Goal: Information Seeking & Learning: Learn about a topic

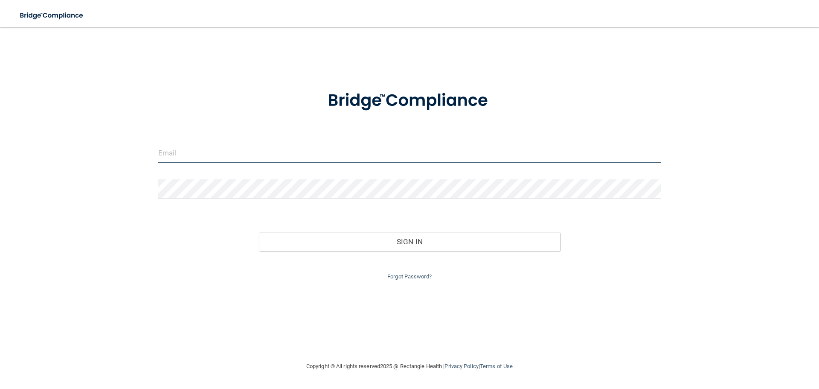
click at [197, 155] on input "email" at bounding box center [409, 152] width 503 height 19
click at [179, 154] on input "email" at bounding box center [409, 152] width 503 height 19
type input "[EMAIL_ADDRESS][DOMAIN_NAME]"
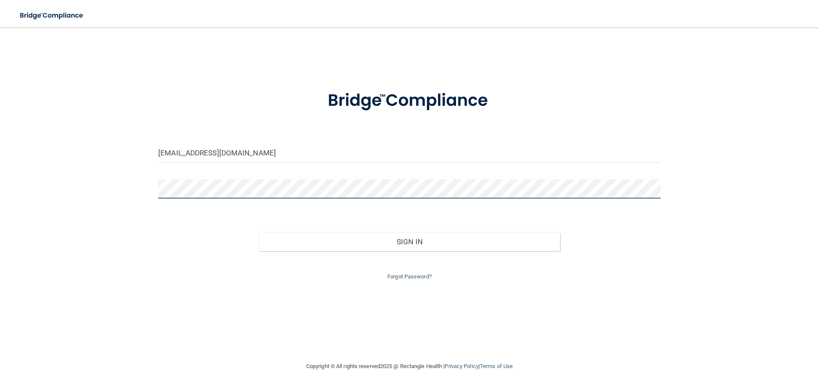
click at [152, 186] on div at bounding box center [409, 192] width 515 height 26
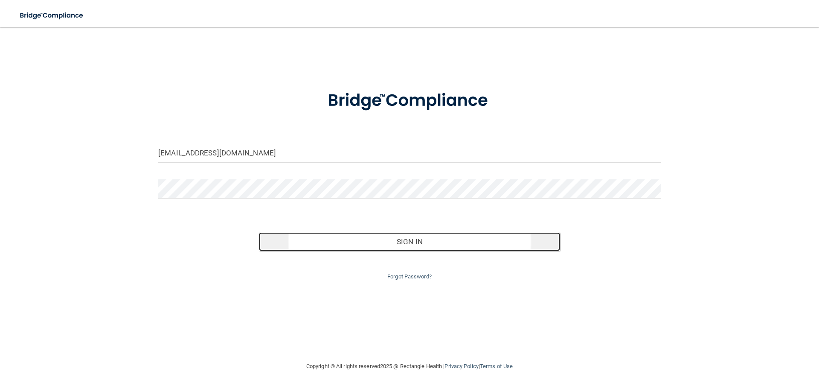
click at [408, 247] on button "Sign In" at bounding box center [410, 241] width 302 height 19
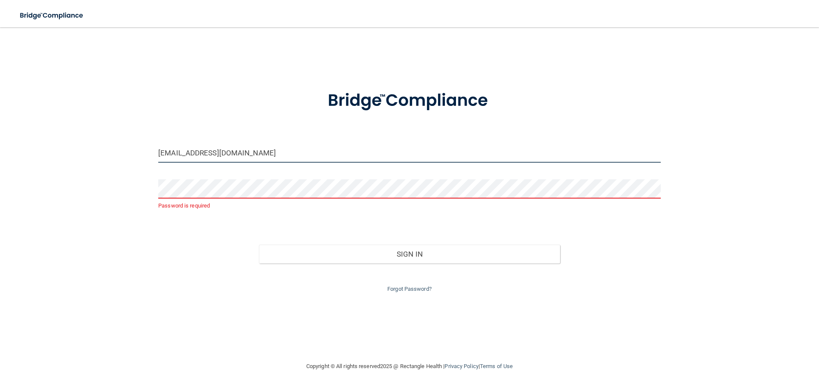
click at [265, 154] on input "[EMAIL_ADDRESS][DOMAIN_NAME]" at bounding box center [409, 152] width 503 height 19
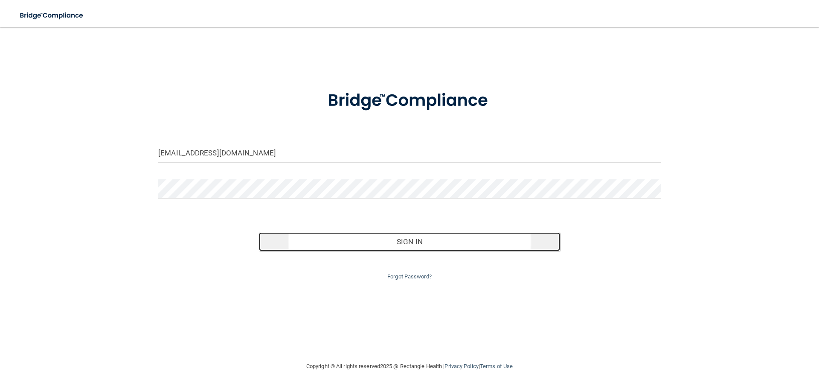
click at [426, 242] on button "Sign In" at bounding box center [410, 241] width 302 height 19
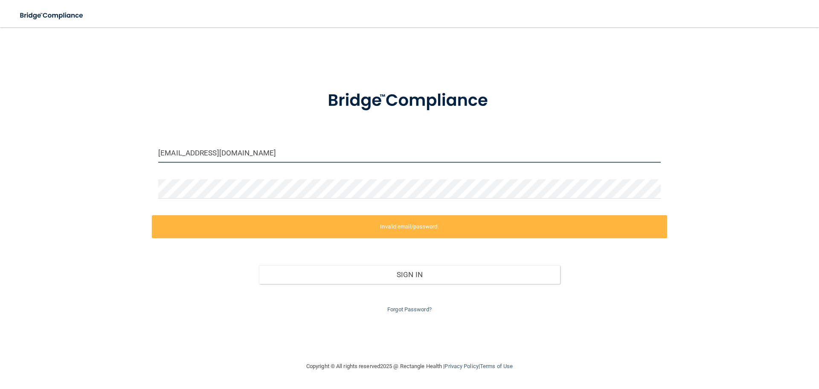
click at [259, 162] on input "[EMAIL_ADDRESS][DOMAIN_NAME]" at bounding box center [409, 152] width 503 height 19
click at [255, 155] on input "[EMAIL_ADDRESS][DOMAIN_NAME]" at bounding box center [409, 152] width 503 height 19
drag, startPoint x: 250, startPoint y: 155, endPoint x: 137, endPoint y: 151, distance: 113.1
click at [137, 151] on div "[EMAIL_ADDRESS][DOMAIN_NAME] Invalid email/password. You don't have permission …" at bounding box center [409, 194] width 785 height 317
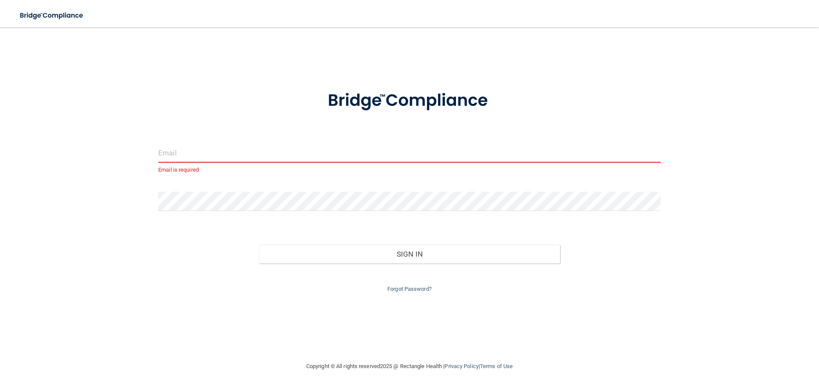
click at [193, 153] on input "email" at bounding box center [409, 152] width 503 height 19
drag, startPoint x: 193, startPoint y: 153, endPoint x: 174, endPoint y: 154, distance: 19.2
click at [174, 154] on input "email" at bounding box center [409, 152] width 503 height 19
type input "[EMAIL_ADDRESS][DOMAIN_NAME]"
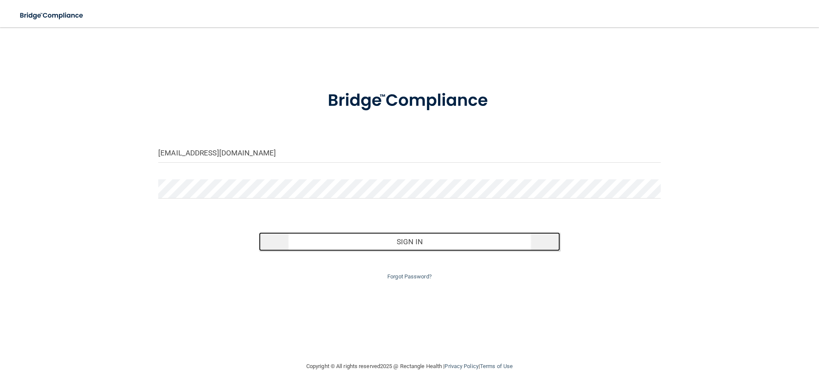
click at [404, 244] on button "Sign In" at bounding box center [410, 241] width 302 height 19
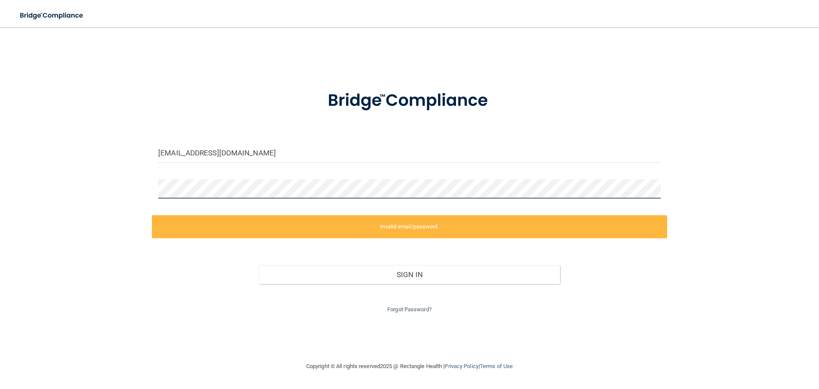
click at [149, 186] on div "[EMAIL_ADDRESS][DOMAIN_NAME] Invalid email/password. You don't have permission …" at bounding box center [409, 194] width 785 height 317
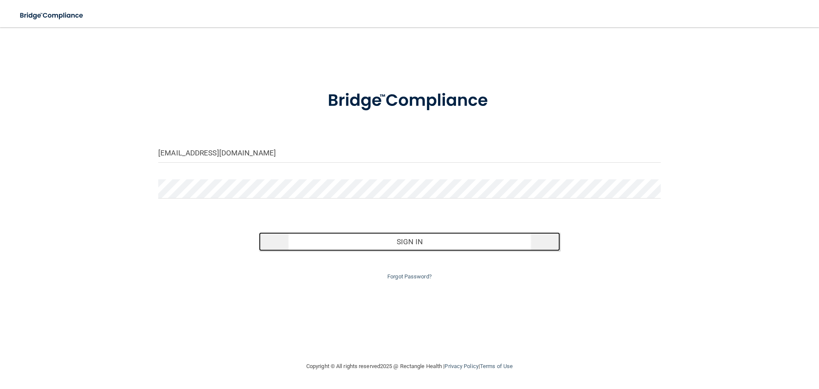
click at [410, 244] on button "Sign In" at bounding box center [410, 241] width 302 height 19
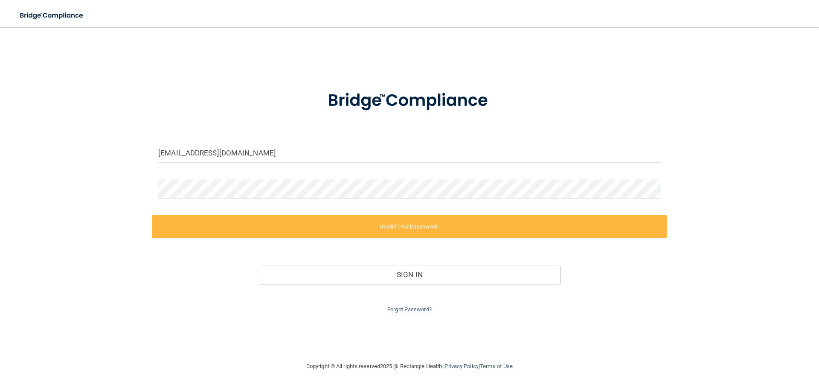
click at [172, 278] on div "Sign In" at bounding box center [409, 266] width 515 height 36
click at [272, 154] on input "[EMAIL_ADDRESS][DOMAIN_NAME]" at bounding box center [409, 152] width 503 height 19
drag, startPoint x: 273, startPoint y: 157, endPoint x: 145, endPoint y: 159, distance: 128.0
click at [145, 159] on div "[EMAIL_ADDRESS][DOMAIN_NAME] Invalid email/password. You don't have permission …" at bounding box center [409, 194] width 785 height 317
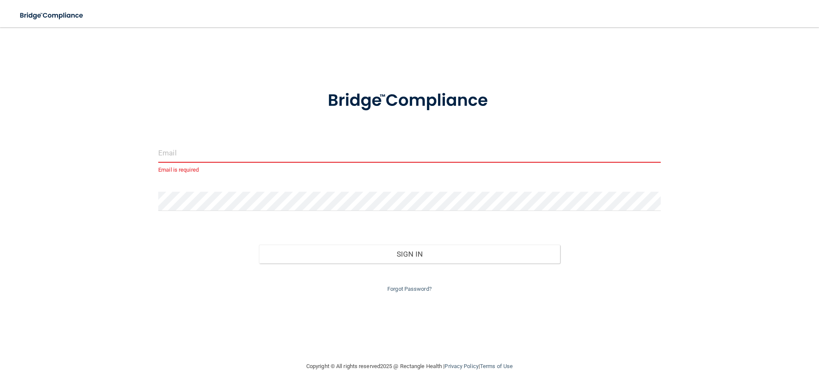
click at [180, 157] on input "email" at bounding box center [409, 152] width 503 height 19
type input "[EMAIL_ADDRESS][DOMAIN_NAME]"
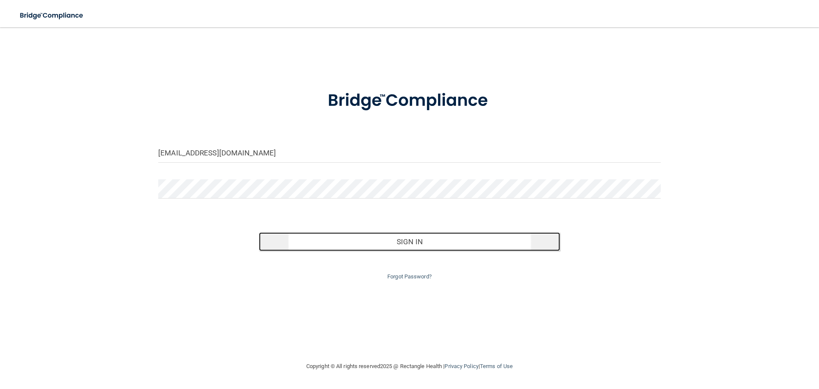
click at [402, 241] on button "Sign In" at bounding box center [410, 241] width 302 height 19
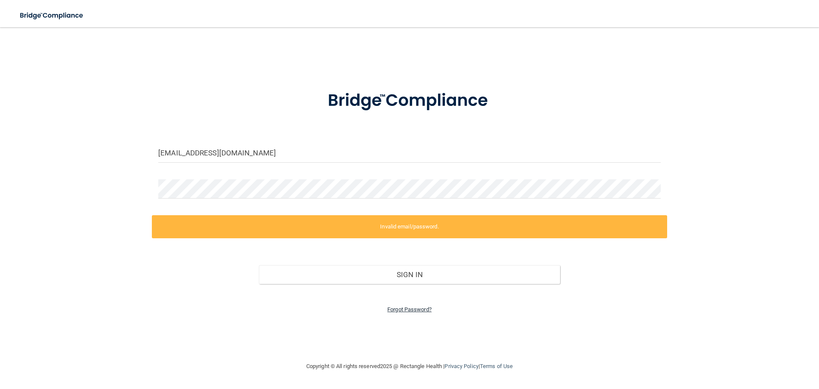
click at [417, 308] on link "Forgot Password?" at bounding box center [409, 309] width 44 height 6
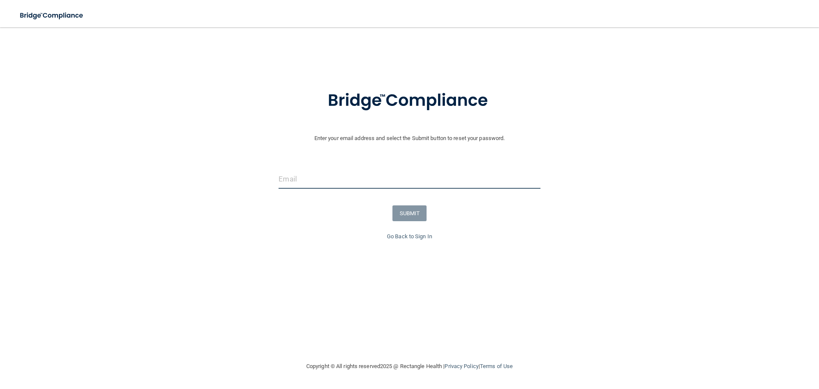
click at [311, 180] on input "email" at bounding box center [410, 178] width 262 height 19
type input "[EMAIL_ADDRESS][DOMAIN_NAME]"
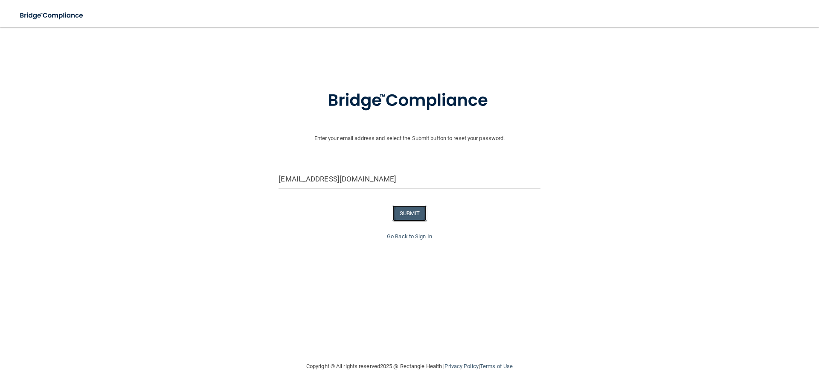
click at [410, 217] on button "SUBMIT" at bounding box center [410, 213] width 35 height 16
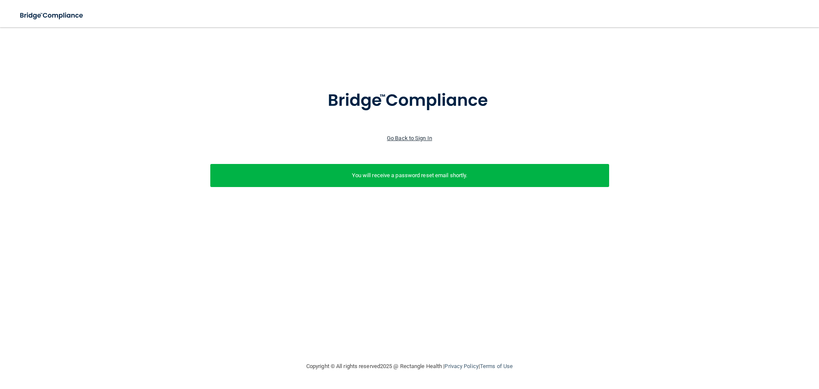
click at [416, 139] on link "Go Back to Sign In" at bounding box center [409, 138] width 45 height 6
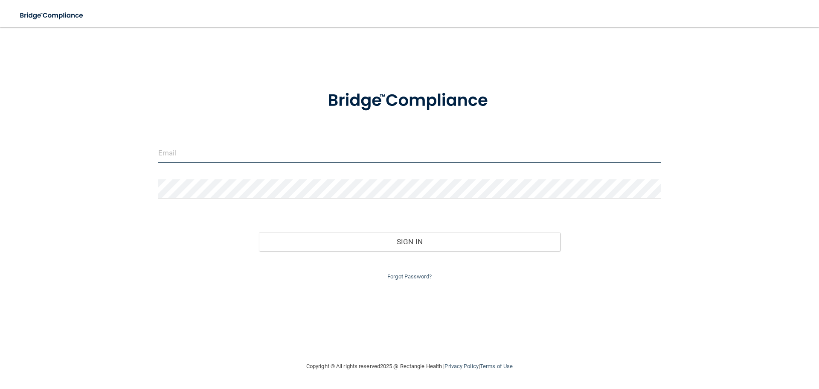
click at [229, 154] on input "email" at bounding box center [409, 152] width 503 height 19
type input "[EMAIL_ADDRESS][DOMAIN_NAME]"
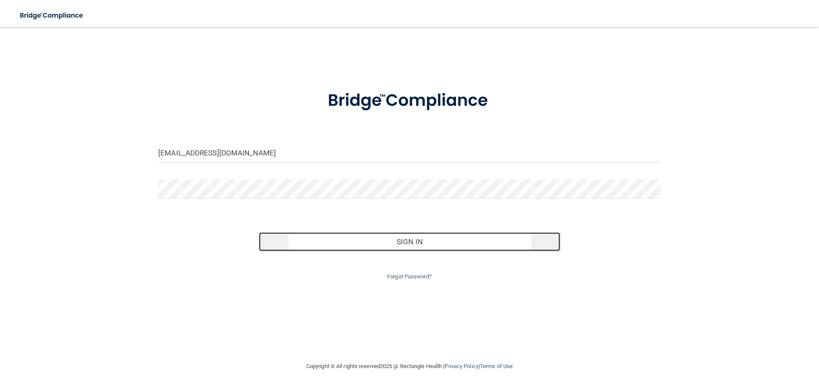
click at [417, 243] on button "Sign In" at bounding box center [410, 241] width 302 height 19
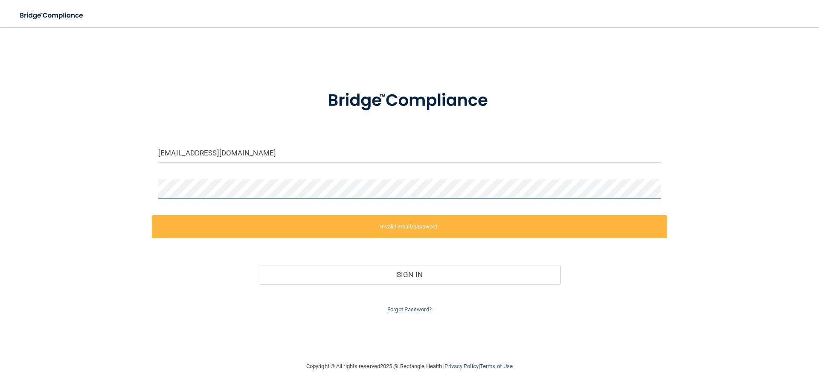
click at [153, 190] on div at bounding box center [409, 192] width 515 height 26
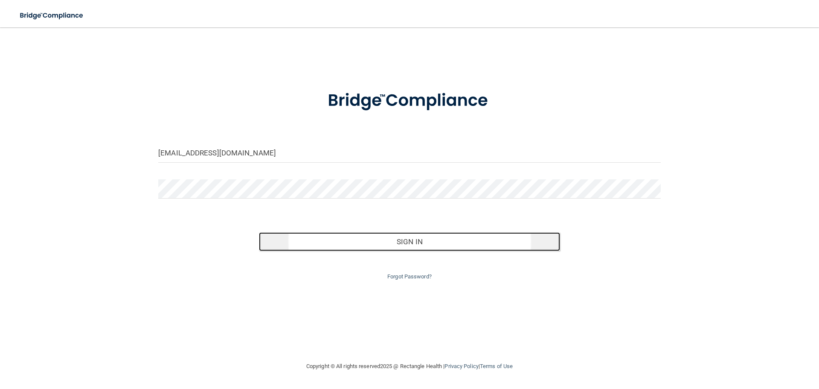
click at [405, 244] on button "Sign In" at bounding box center [410, 241] width 302 height 19
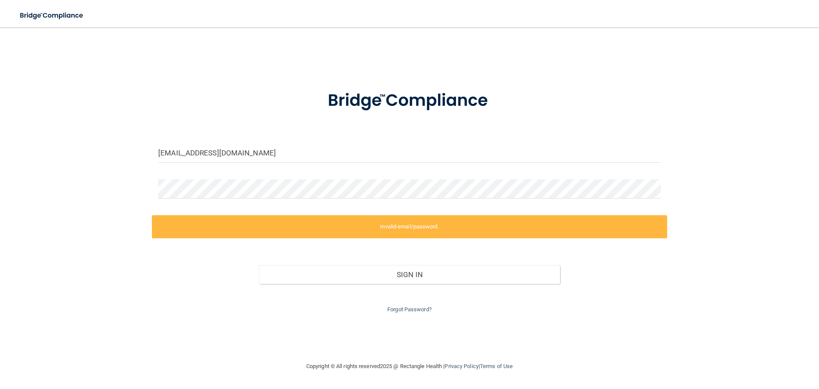
click at [234, 172] on form "[EMAIL_ADDRESS][DOMAIN_NAME] Invalid email/password. You don't have permission …" at bounding box center [409, 197] width 503 height 236
click at [413, 306] on link "Forgot Password?" at bounding box center [409, 309] width 44 height 6
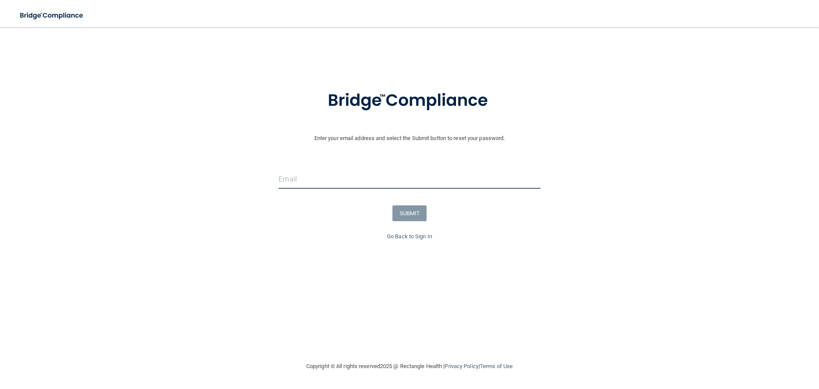
click at [308, 177] on input "email" at bounding box center [410, 178] width 262 height 19
type input "[EMAIL_ADDRESS][DOMAIN_NAME]"
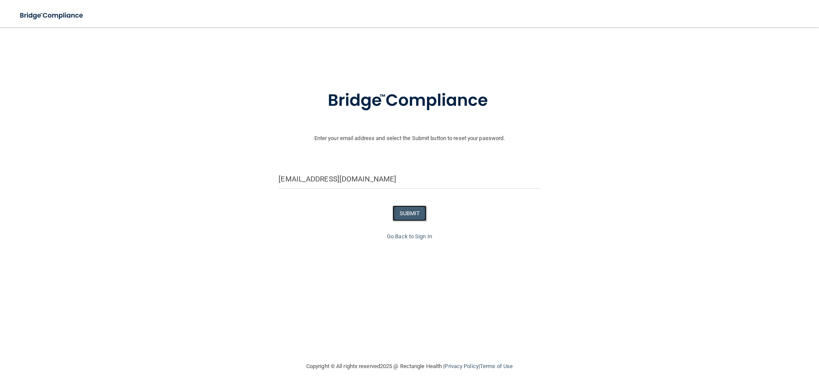
click at [407, 213] on button "SUBMIT" at bounding box center [410, 213] width 35 height 16
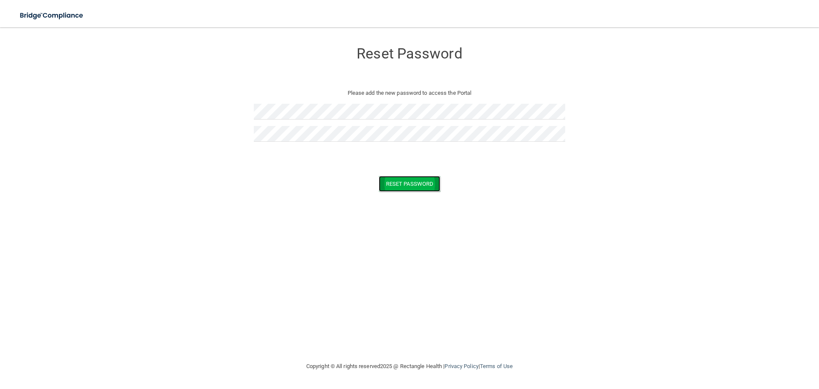
click at [425, 184] on button "Reset Password" at bounding box center [409, 184] width 61 height 16
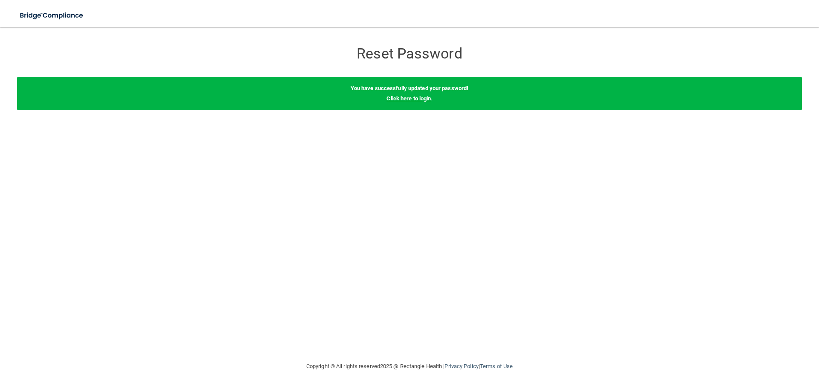
click at [411, 100] on link "Click here to login" at bounding box center [409, 98] width 44 height 6
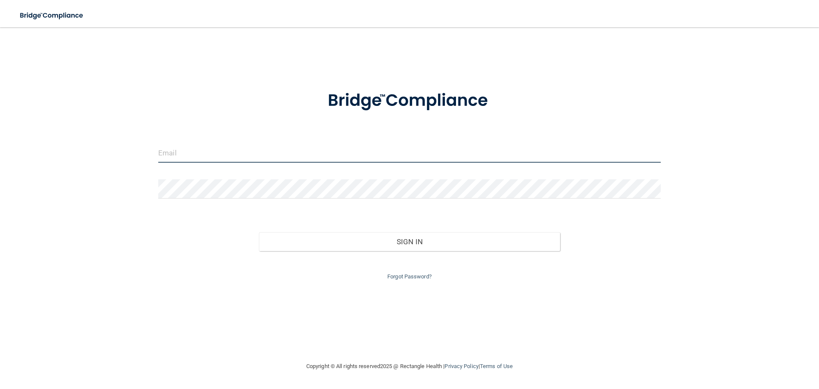
click at [203, 154] on input "email" at bounding box center [409, 152] width 503 height 19
type input "[EMAIL_ADDRESS][DOMAIN_NAME]"
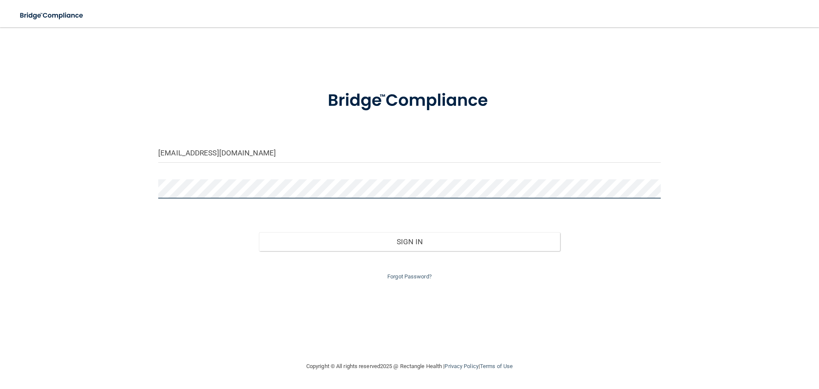
click at [151, 186] on div "[EMAIL_ADDRESS][DOMAIN_NAME] Invalid email/password. You don't have permission …" at bounding box center [409, 194] width 785 height 317
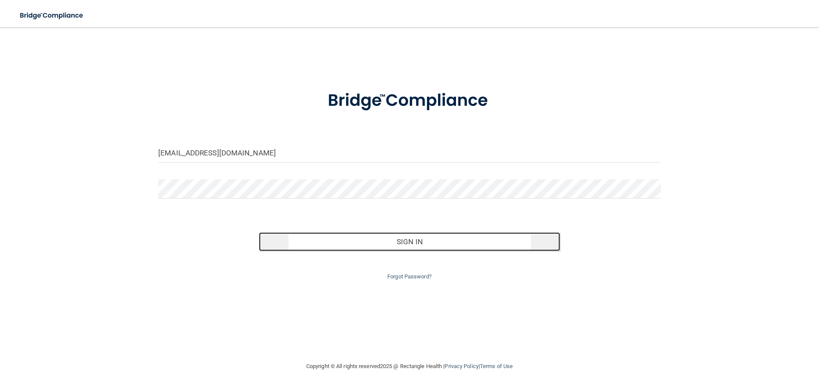
click at [431, 240] on button "Sign In" at bounding box center [410, 241] width 302 height 19
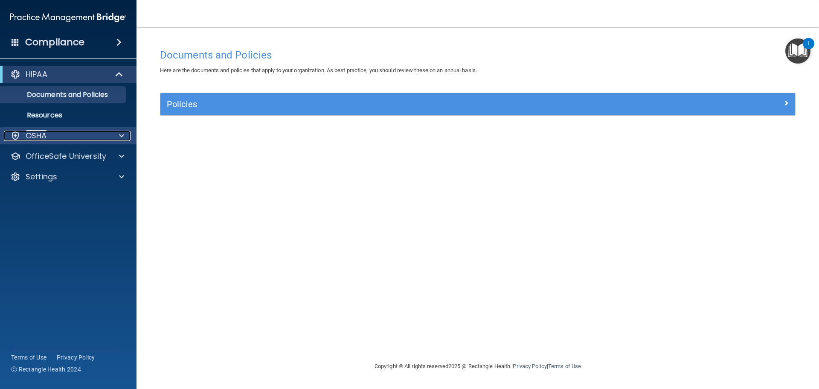
click at [49, 137] on div "OSHA" at bounding box center [57, 136] width 106 height 10
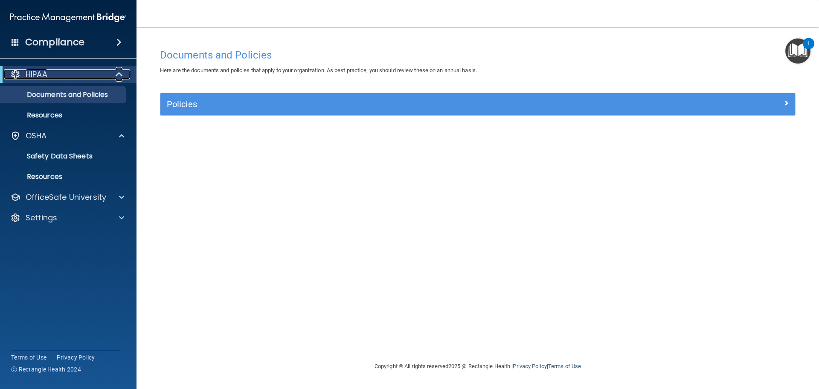
click at [60, 78] on div "HIPAA" at bounding box center [56, 74] width 105 height 10
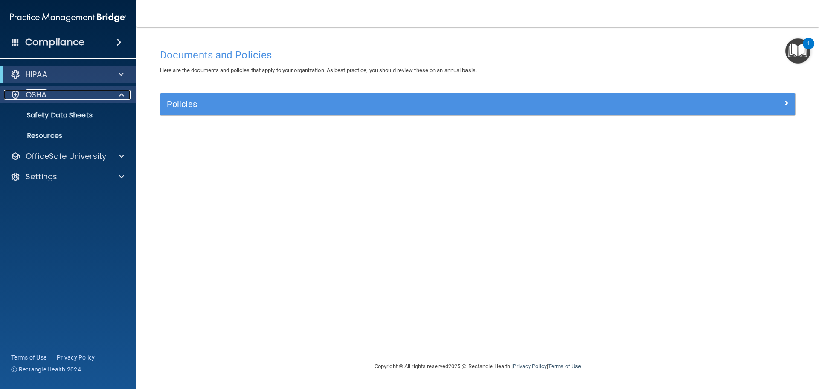
click at [43, 97] on p "OSHA" at bounding box center [36, 95] width 21 height 10
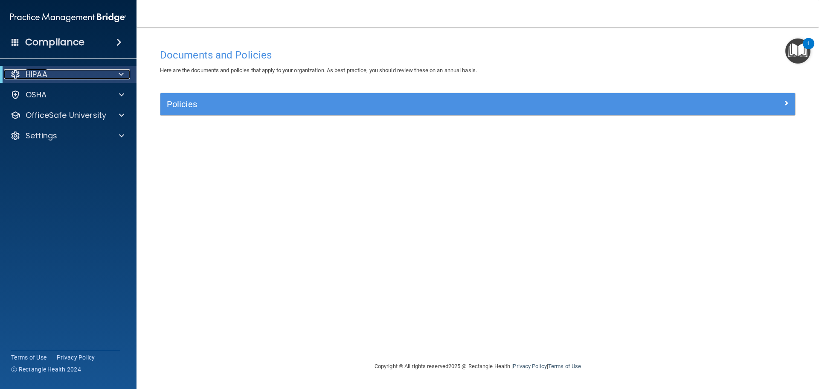
click at [48, 76] on div "HIPAA" at bounding box center [56, 74] width 105 height 10
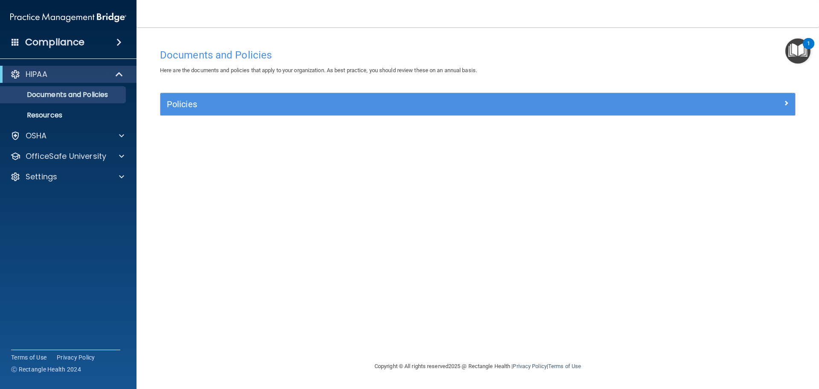
click at [92, 46] on div "Compliance" at bounding box center [68, 42] width 137 height 19
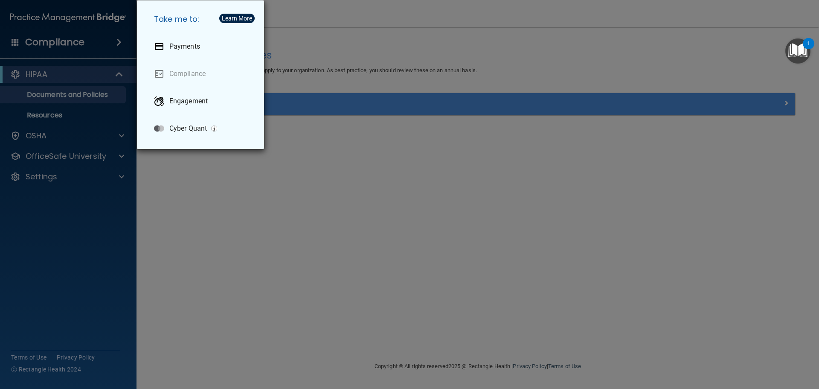
click at [188, 236] on div "Take me to: Payments Compliance Engagement Cyber Quant" at bounding box center [409, 194] width 819 height 389
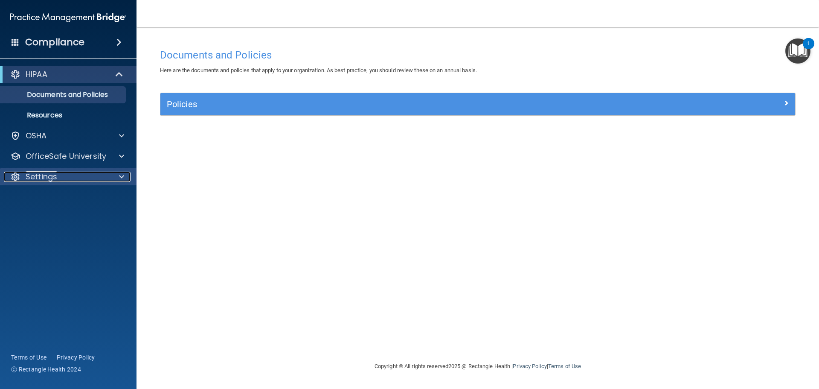
click at [62, 178] on div "Settings" at bounding box center [57, 177] width 106 height 10
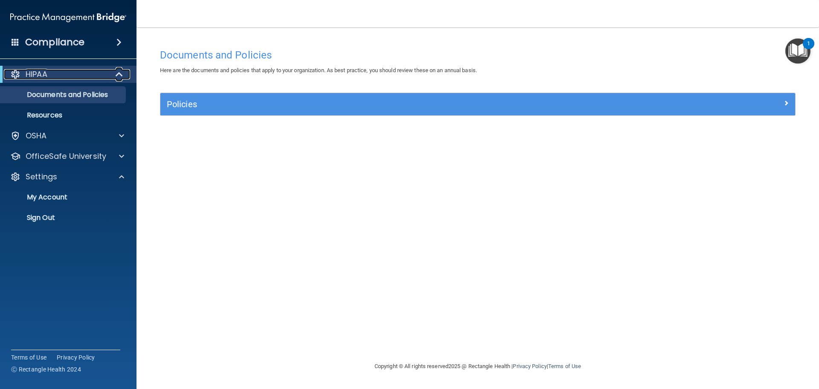
click at [47, 76] on p "HIPAA" at bounding box center [37, 74] width 22 height 10
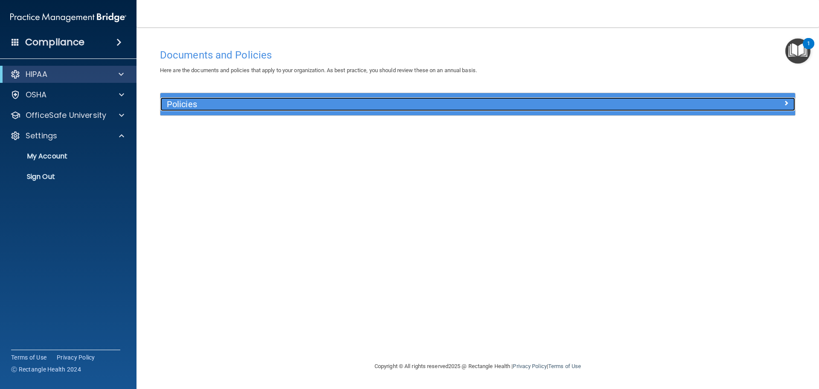
click at [239, 108] on h5 "Policies" at bounding box center [398, 103] width 463 height 9
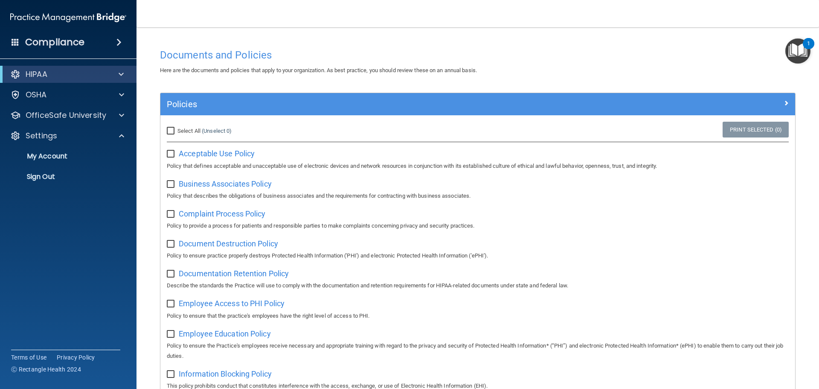
click at [794, 50] on img "Open Resource Center, 1 new notification" at bounding box center [798, 50] width 25 height 25
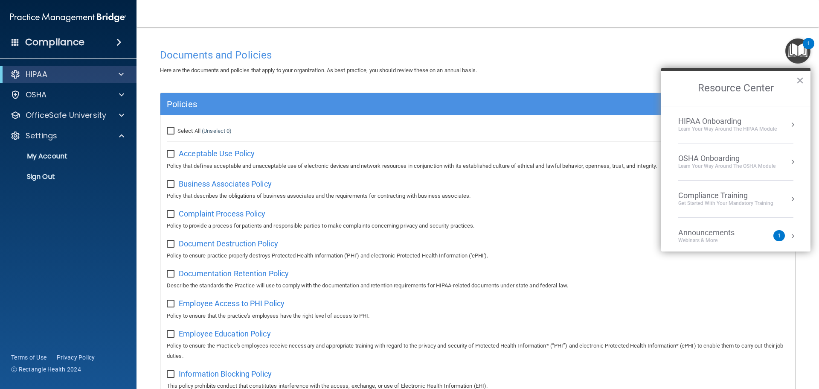
click at [719, 199] on div "Compliance Training" at bounding box center [725, 195] width 95 height 9
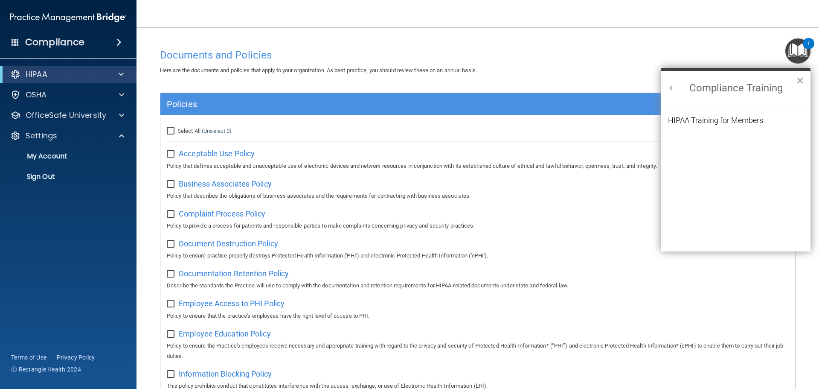
click at [800, 80] on button "×" at bounding box center [800, 80] width 8 height 14
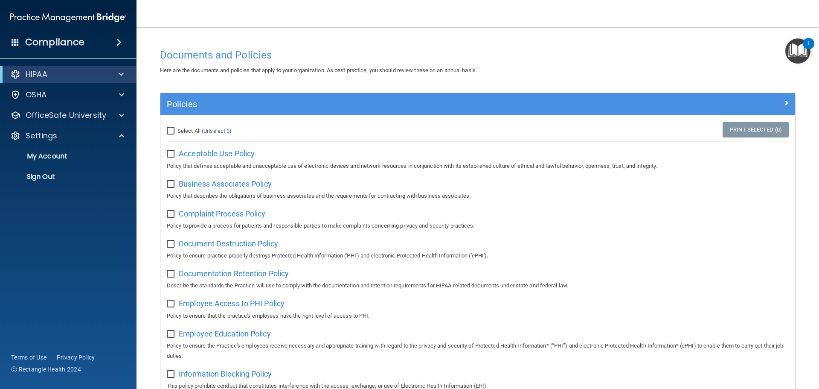
click at [803, 42] on img "Open Resource Center, 1 new notification" at bounding box center [798, 50] width 25 height 25
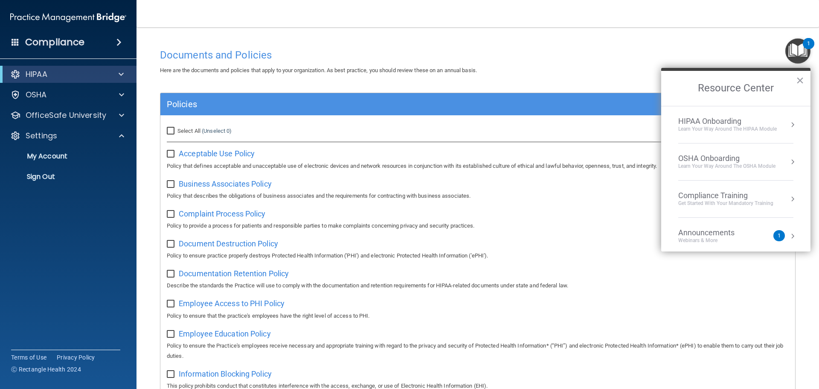
click at [714, 157] on div "OSHA Onboarding" at bounding box center [726, 158] width 97 height 9
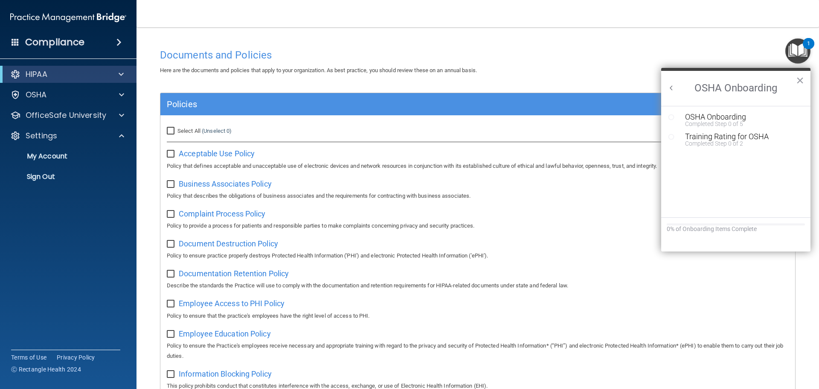
click at [809, 47] on div "1" at bounding box center [808, 49] width 3 height 11
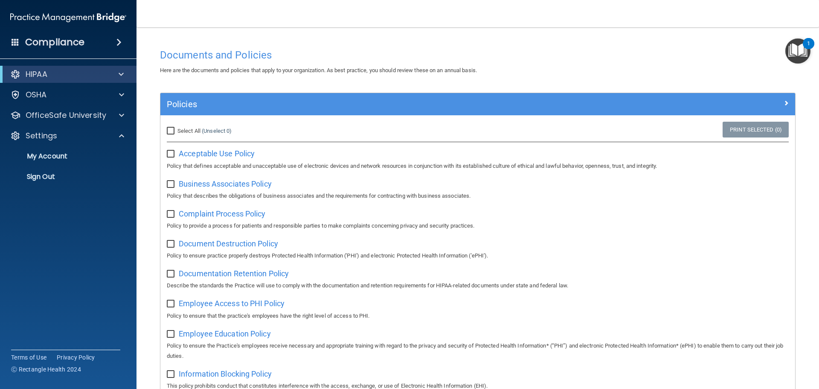
click at [800, 51] on img "Open Resource Center, 1 new notification" at bounding box center [798, 50] width 25 height 25
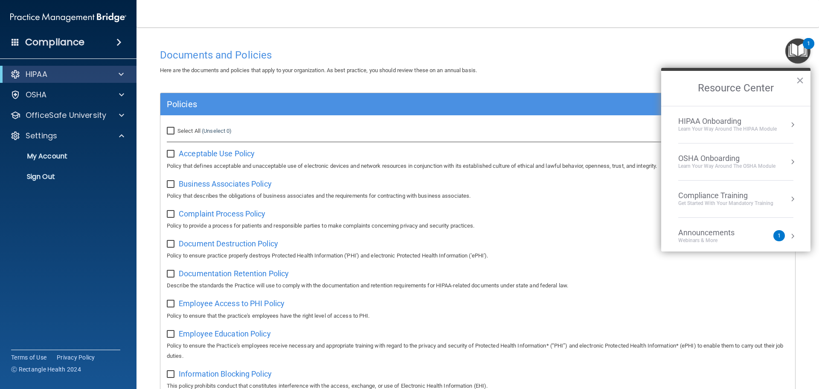
click at [713, 198] on div "Compliance Training" at bounding box center [725, 195] width 95 height 9
click at [716, 120] on div "HIPAA Training for Members" at bounding box center [715, 120] width 95 height 8
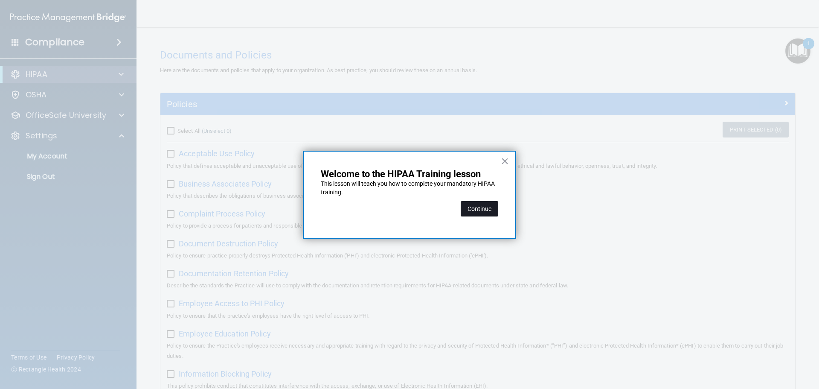
click at [489, 208] on button "Continue" at bounding box center [480, 208] width 38 height 15
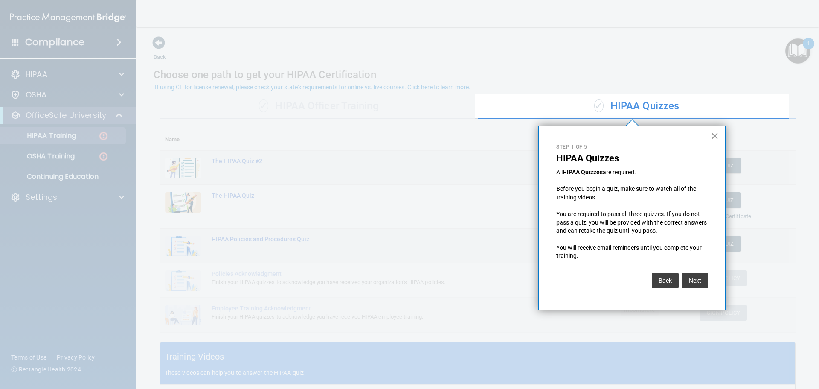
click at [715, 134] on button "×" at bounding box center [715, 136] width 8 height 14
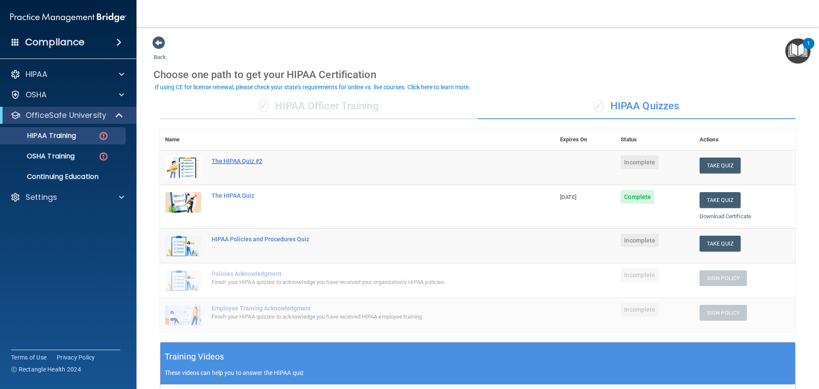
click at [235, 161] on div "The HIPAA Quiz #2" at bounding box center [362, 160] width 301 height 7
